Goal: Task Accomplishment & Management: Manage account settings

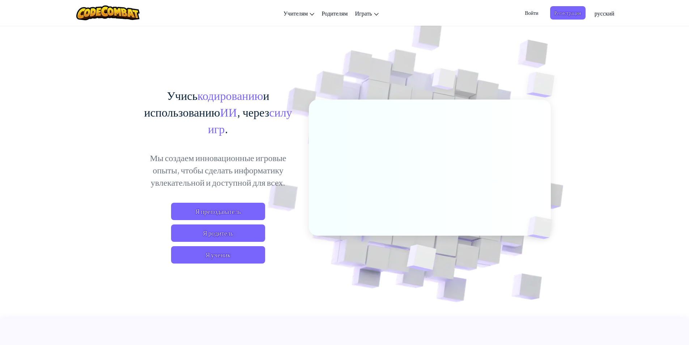
click at [529, 14] on span "Войти" at bounding box center [532, 12] width 22 height 13
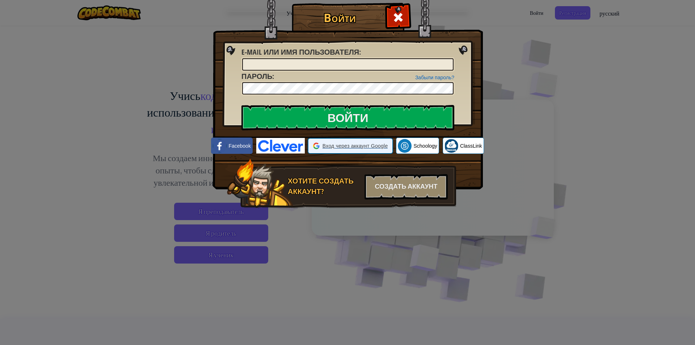
click at [347, 144] on span "Вход через аккаунт Google" at bounding box center [354, 145] width 65 height 7
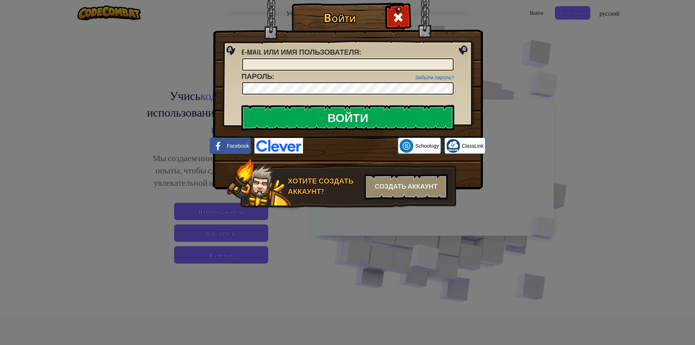
click at [513, 52] on div "Войти Неизвестная ошибка. E-mail или имя пользователя : Забыли пароль? Пароль :…" at bounding box center [347, 172] width 695 height 345
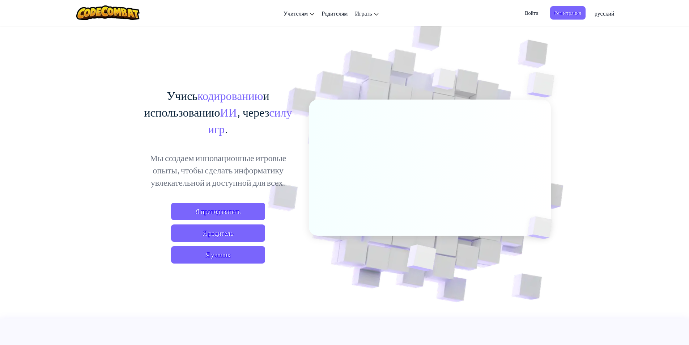
click at [533, 13] on span "Войти" at bounding box center [532, 12] width 22 height 13
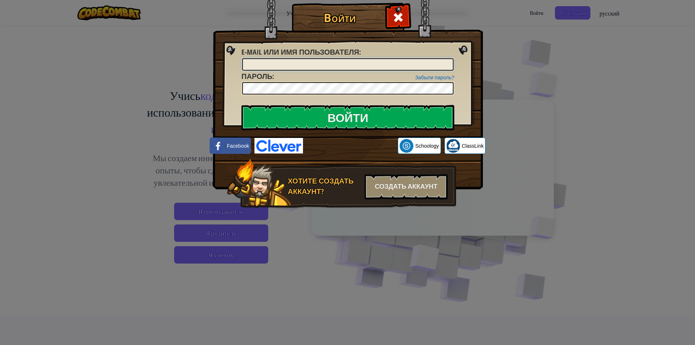
click at [394, 64] on input "E-mail или имя пользователя :" at bounding box center [347, 64] width 211 height 12
